Goal: Navigation & Orientation: Find specific page/section

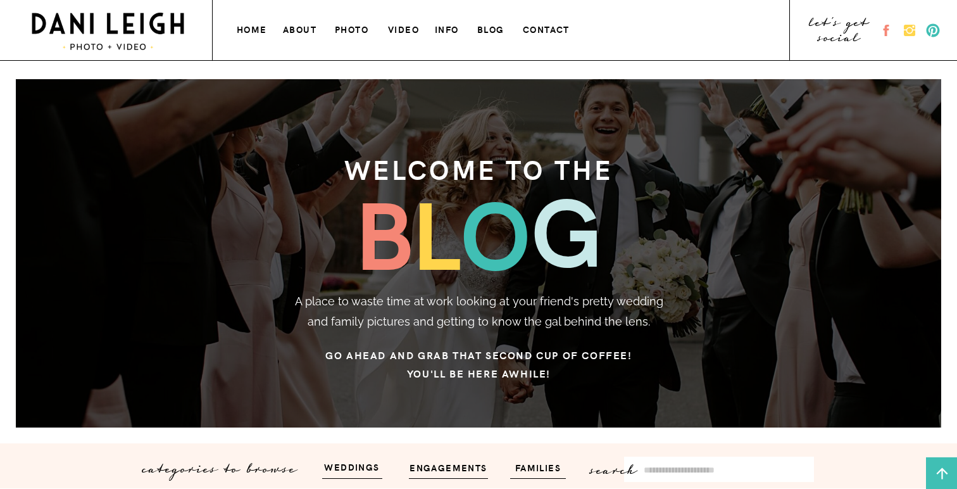
click at [352, 26] on h3 "photo" at bounding box center [352, 28] width 35 height 13
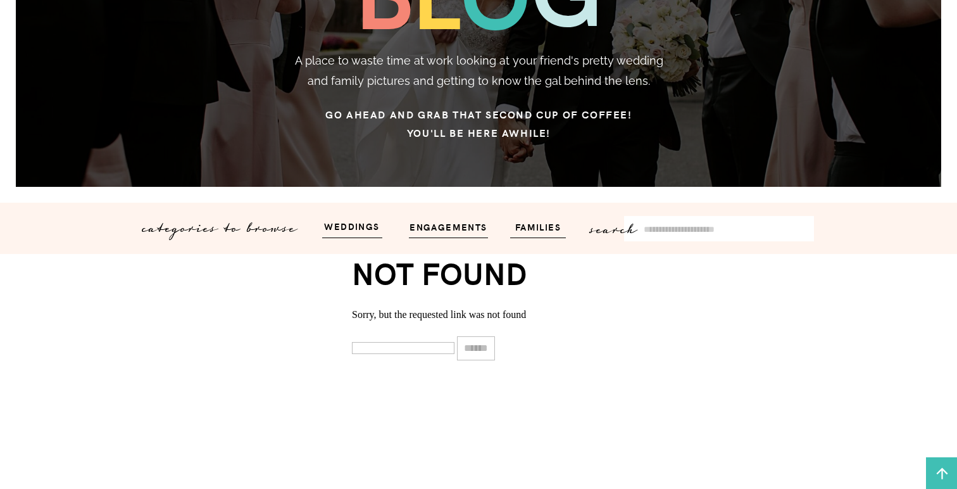
scroll to position [270, 0]
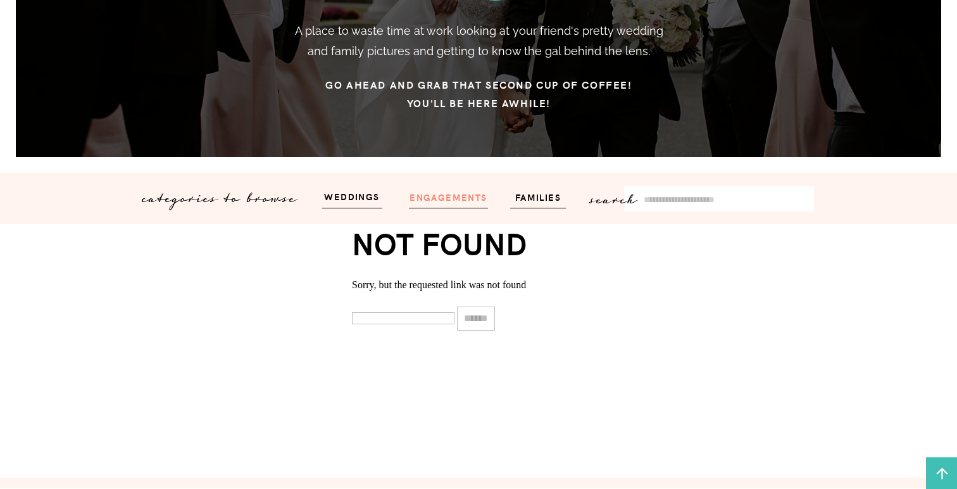
click at [455, 201] on h3 "engagements" at bounding box center [448, 196] width 87 height 15
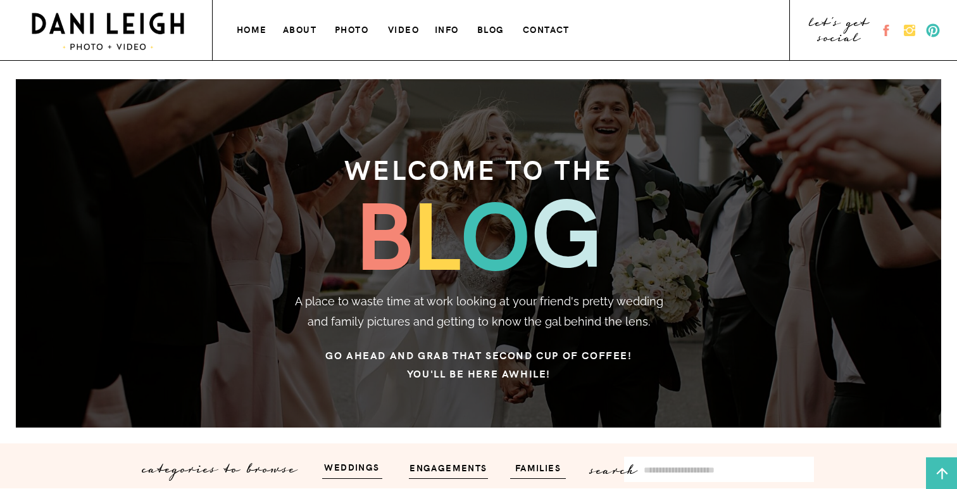
click at [446, 27] on h3 "info" at bounding box center [448, 28] width 27 height 13
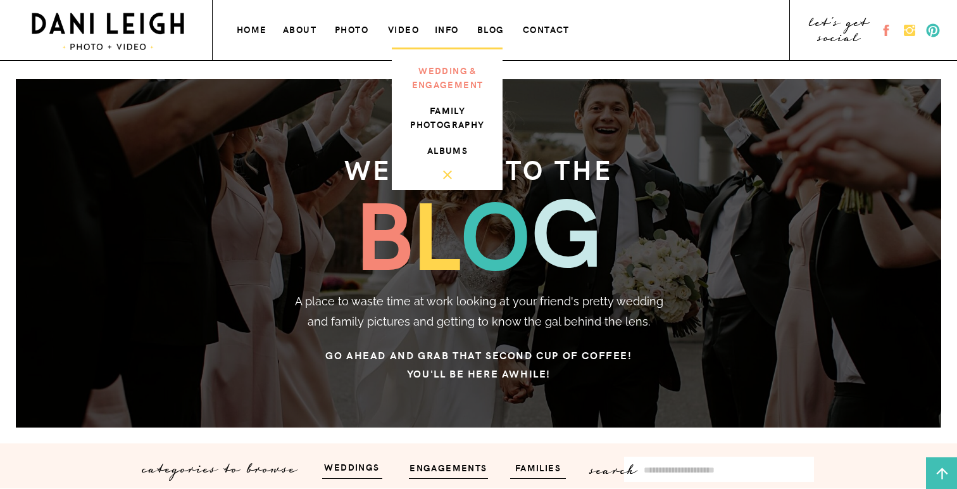
click at [441, 76] on h3 "wedding & engagement" at bounding box center [447, 75] width 85 height 25
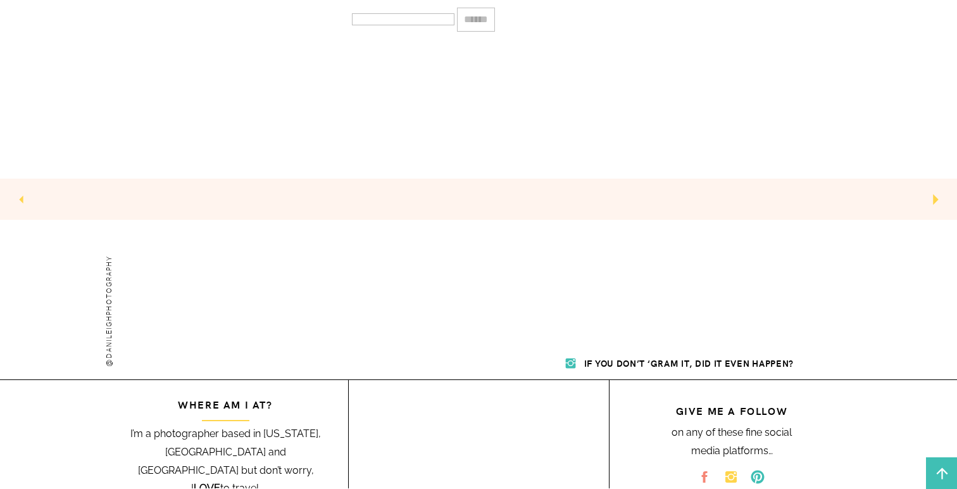
scroll to position [648, 0]
